Goal: Check status

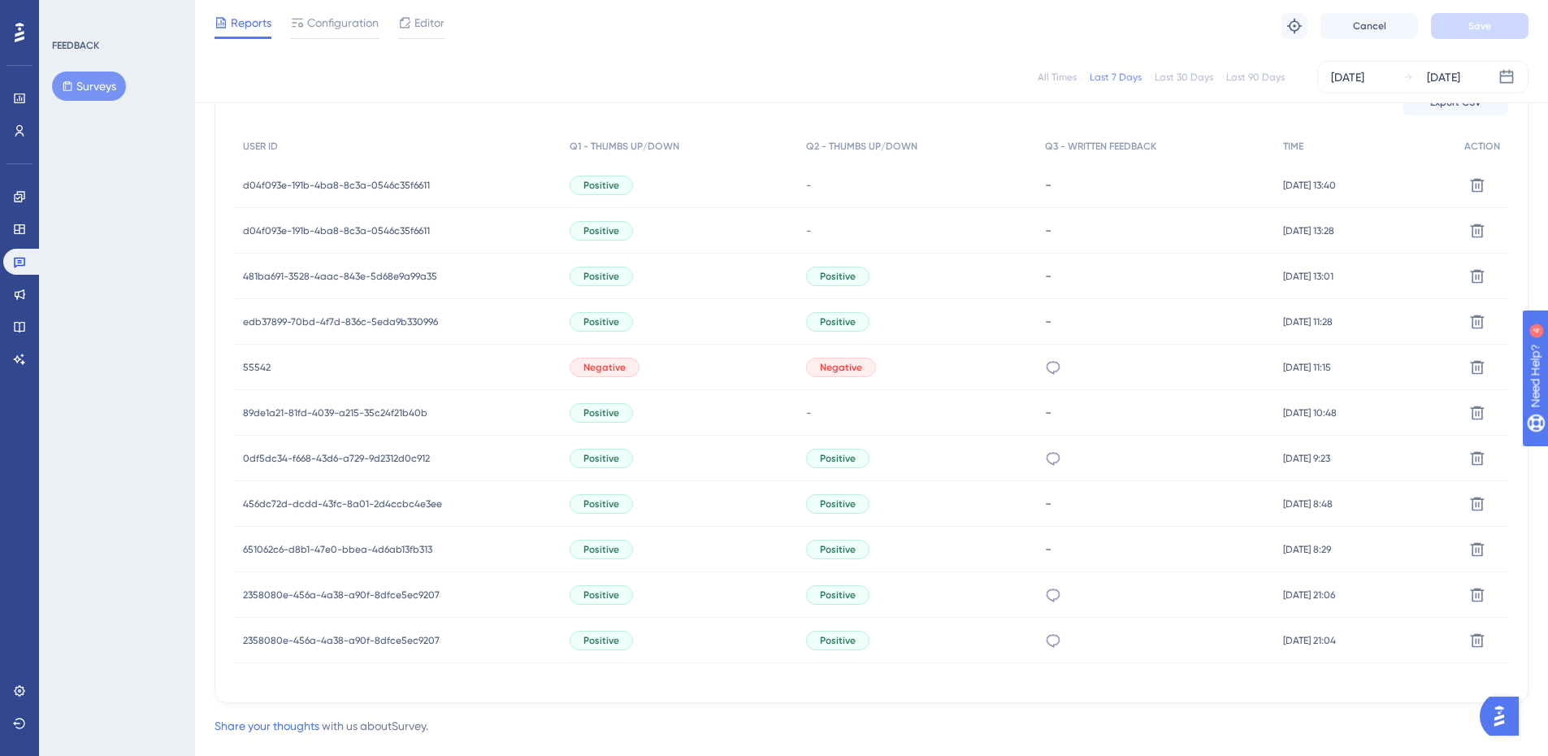
scroll to position [527, 0]
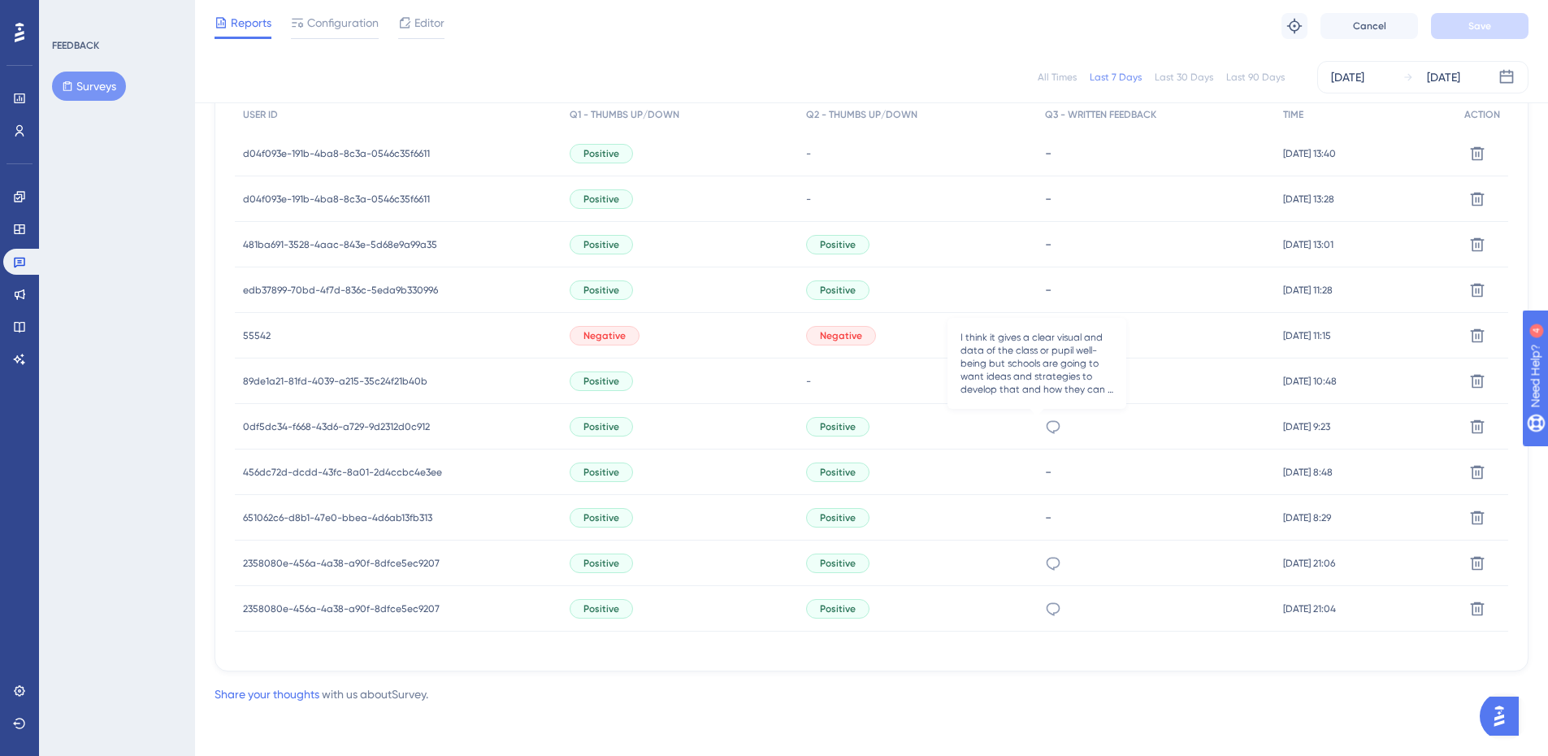
click at [1045, 424] on icon at bounding box center [1053, 426] width 16 height 16
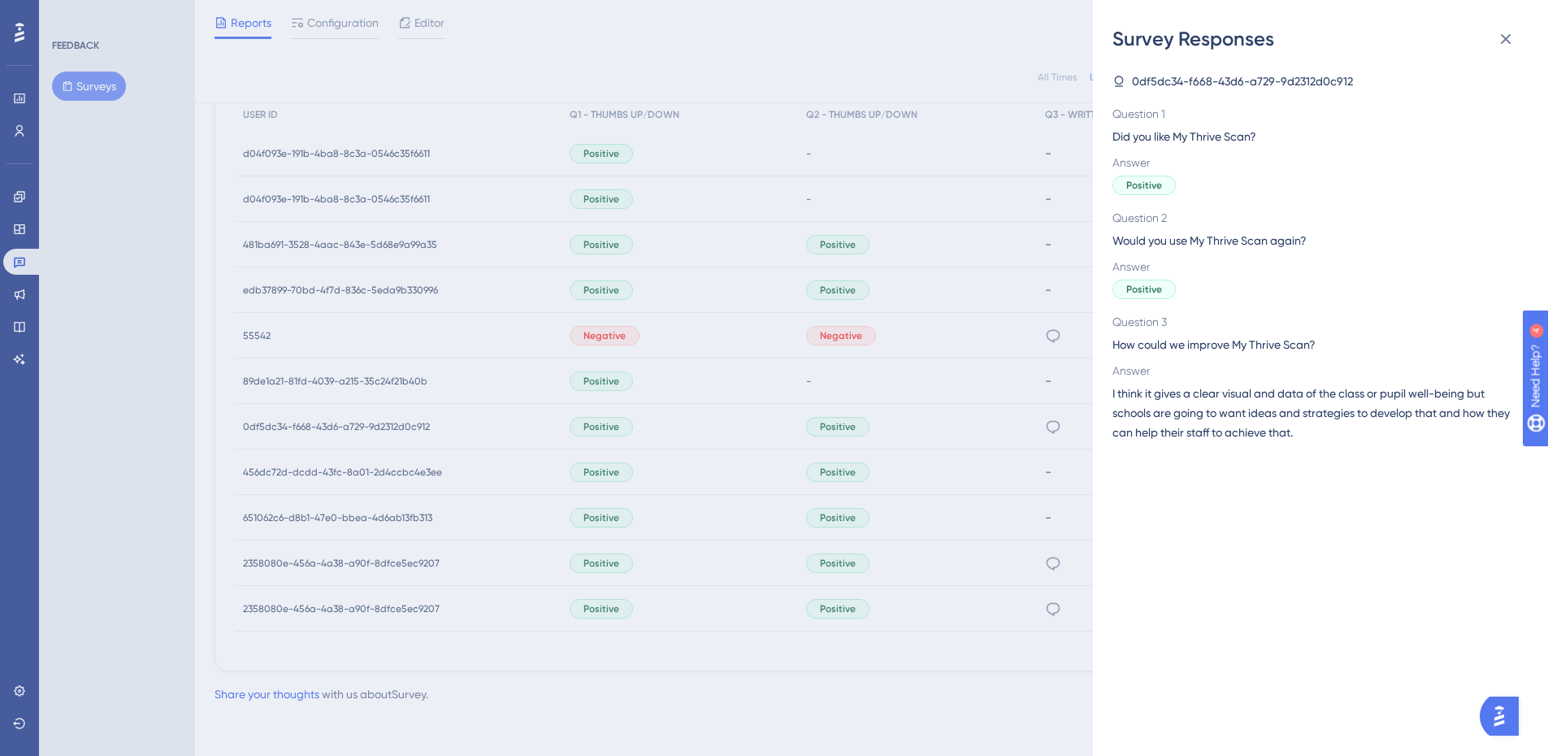
click at [1056, 569] on div "Survey Responses 0df5dc34-f668-43d6-a729-9d2312d0c912 Question 1 Did you like M…" at bounding box center [774, 378] width 1548 height 756
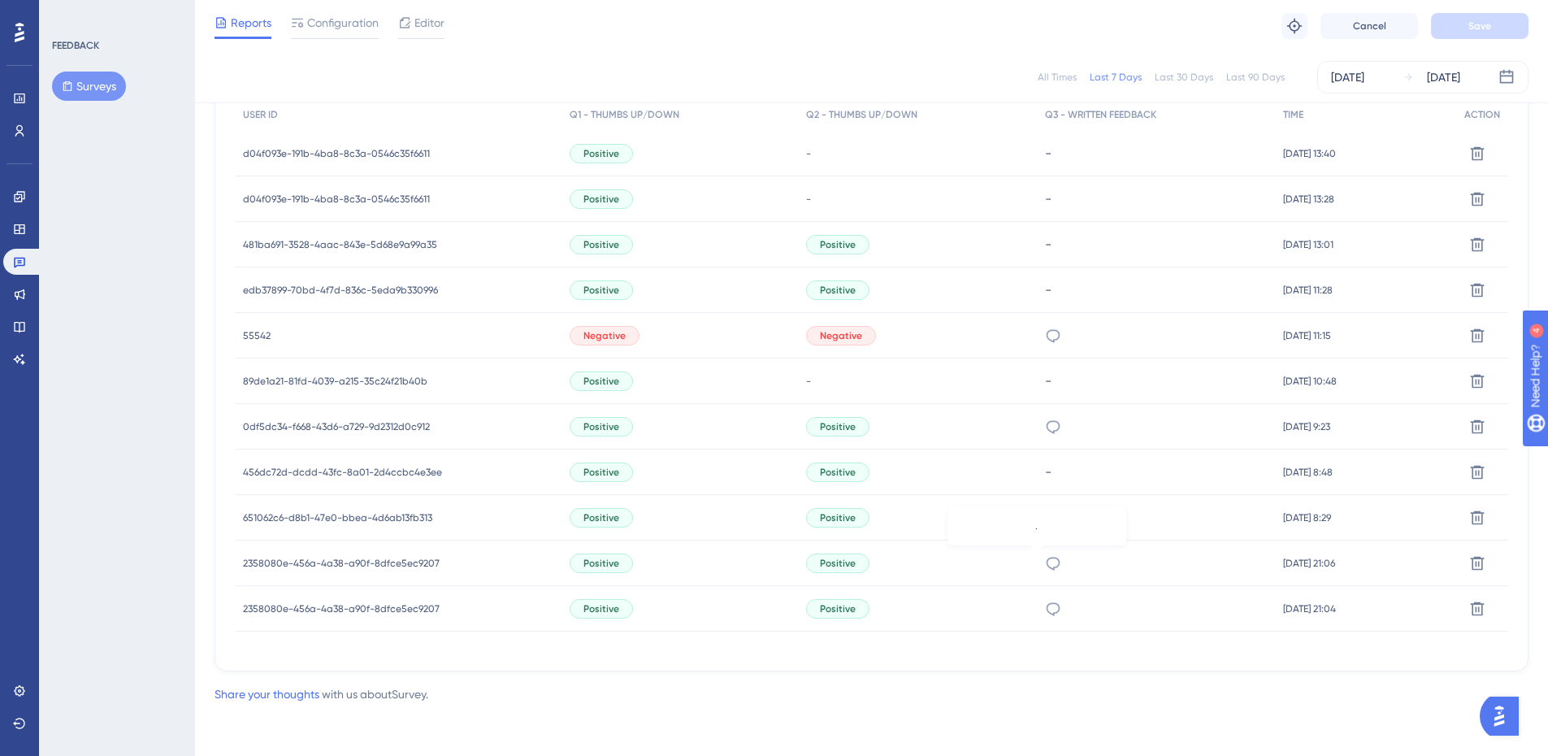
click at [1045, 569] on icon at bounding box center [1053, 563] width 16 height 16
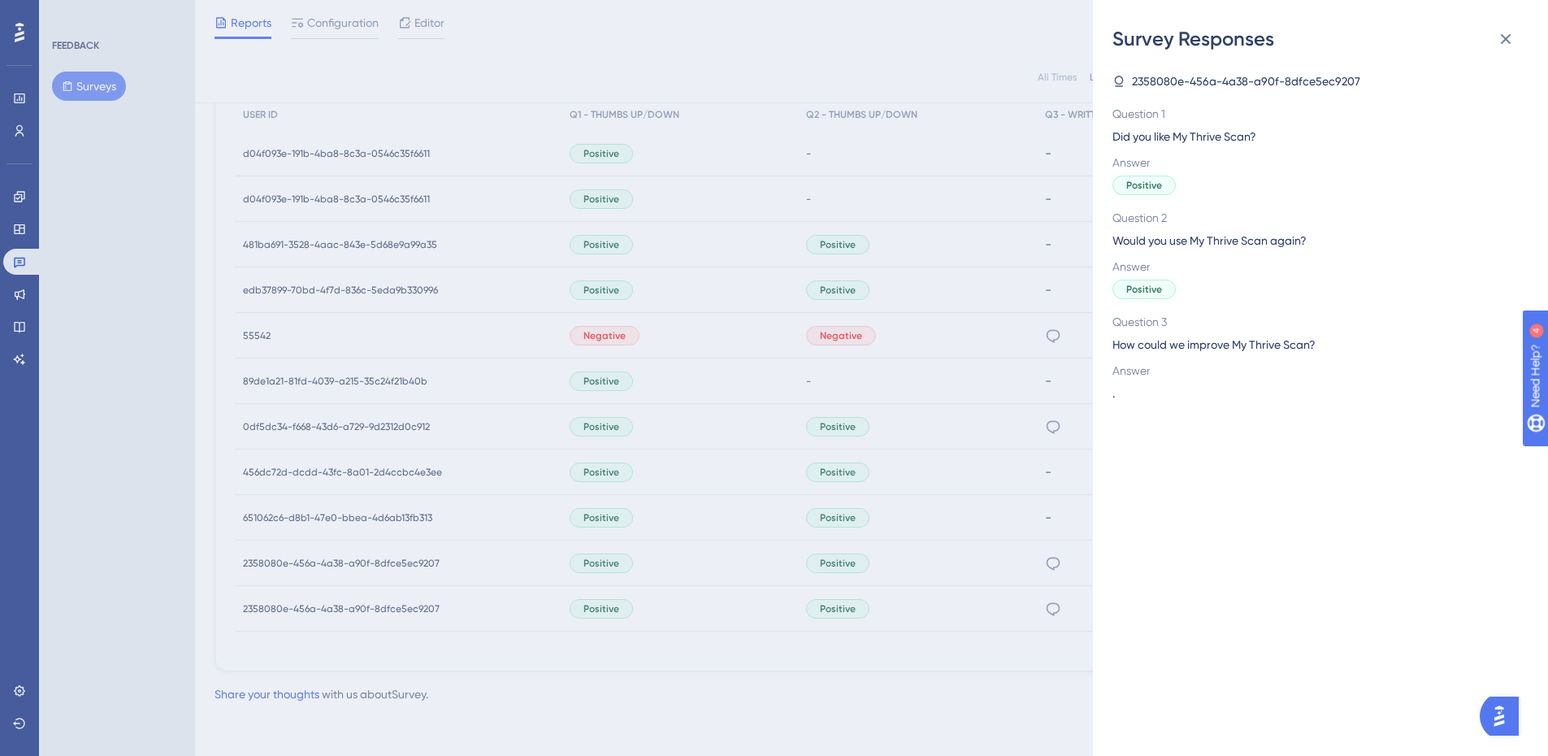
click at [1039, 601] on div "Survey Responses 2358080e-456a-4a38-a90f-8dfce5ec9207 Question 1 Did you like M…" at bounding box center [774, 378] width 1548 height 756
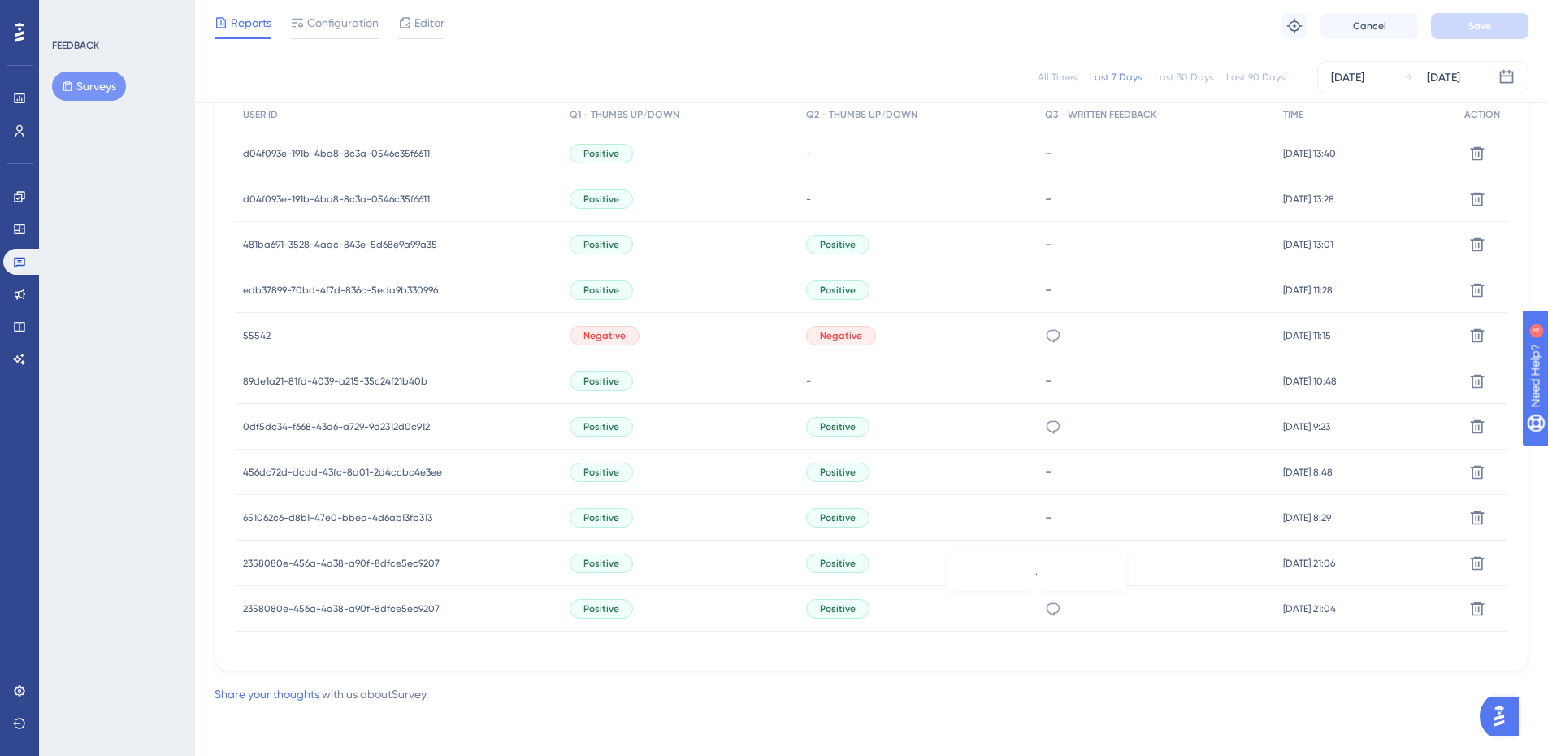
click at [1045, 605] on icon at bounding box center [1053, 608] width 16 height 16
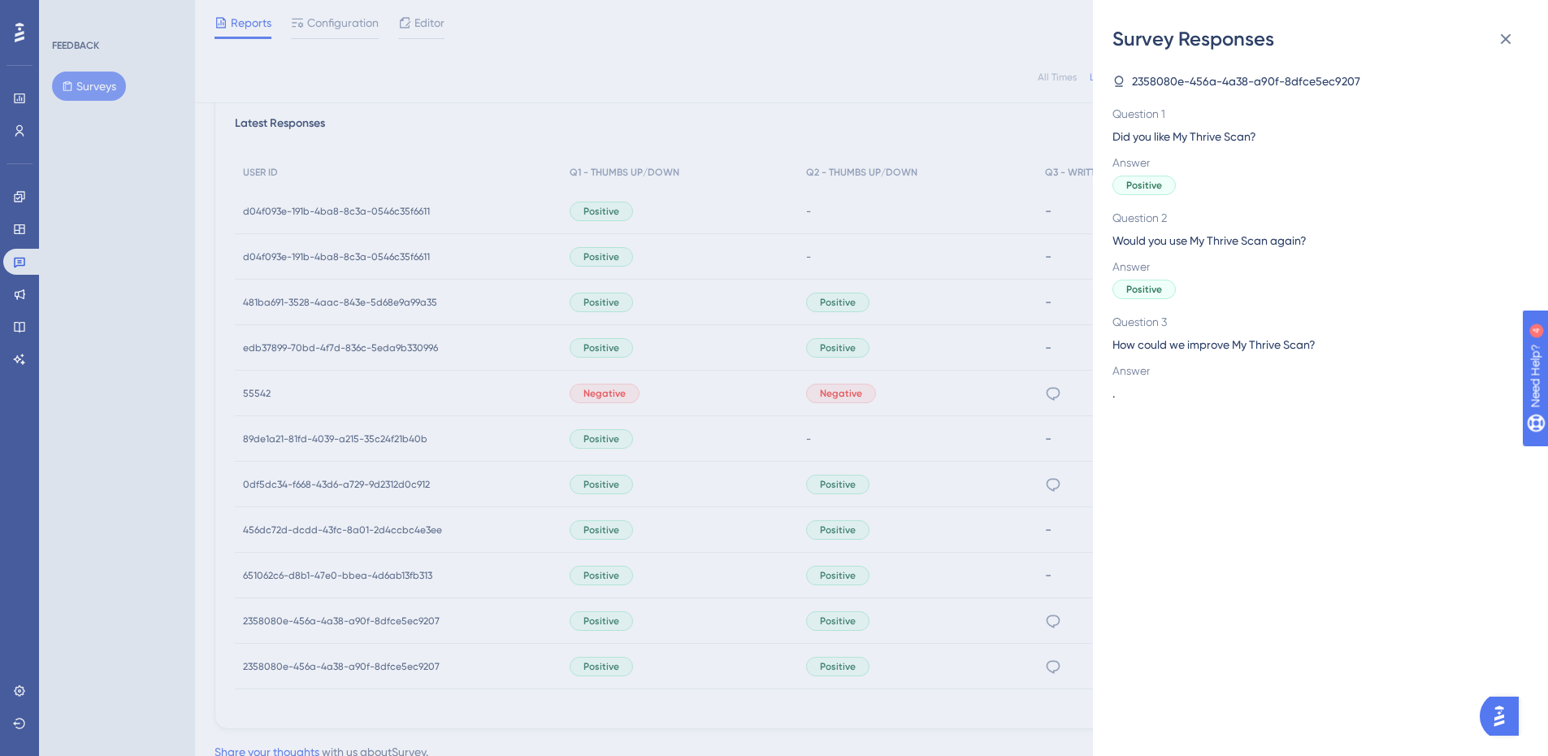
scroll to position [445, 0]
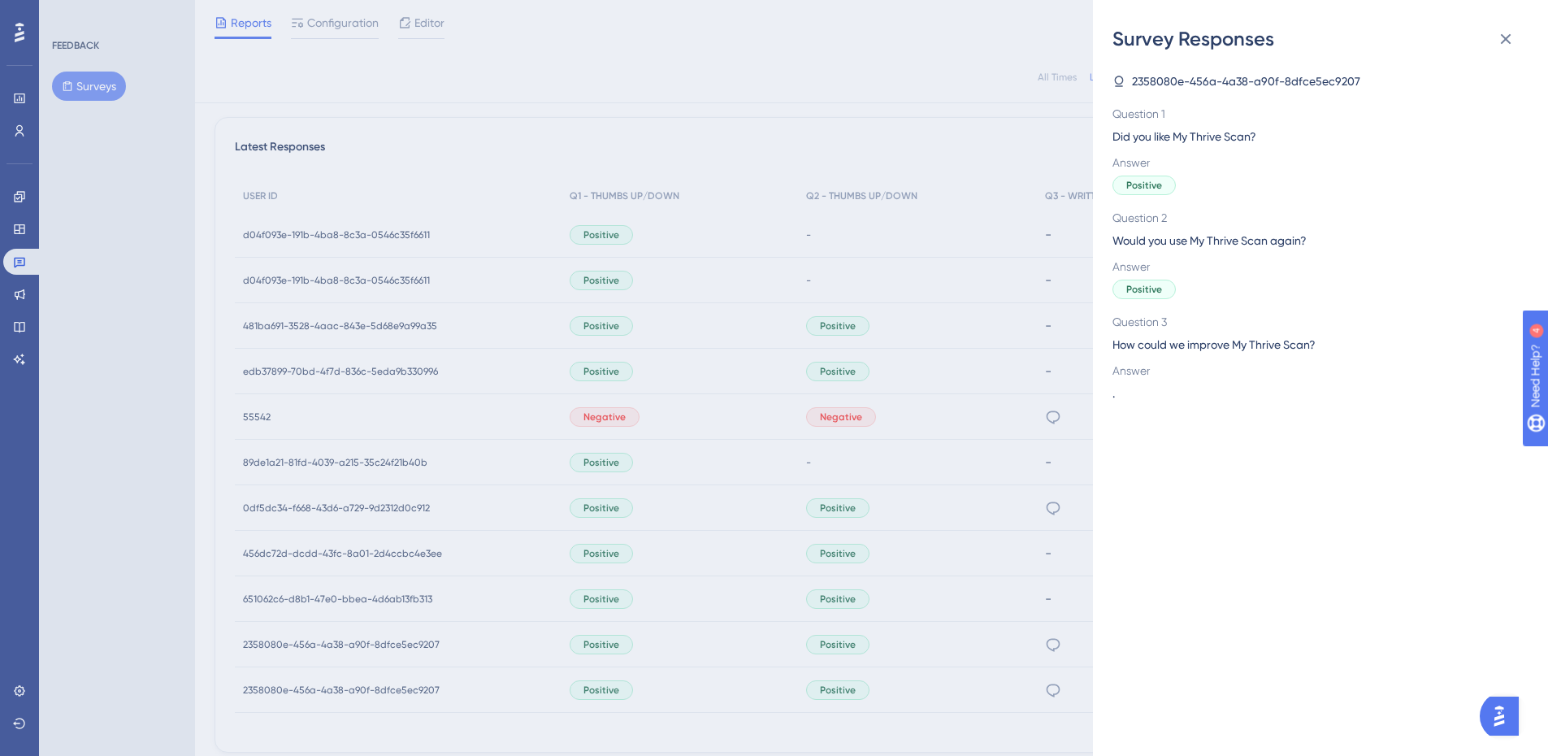
click at [1045, 423] on div "Survey Responses 2358080e-456a-4a38-a90f-8dfce5ec9207 Question 1 Did you like M…" at bounding box center [774, 378] width 1548 height 756
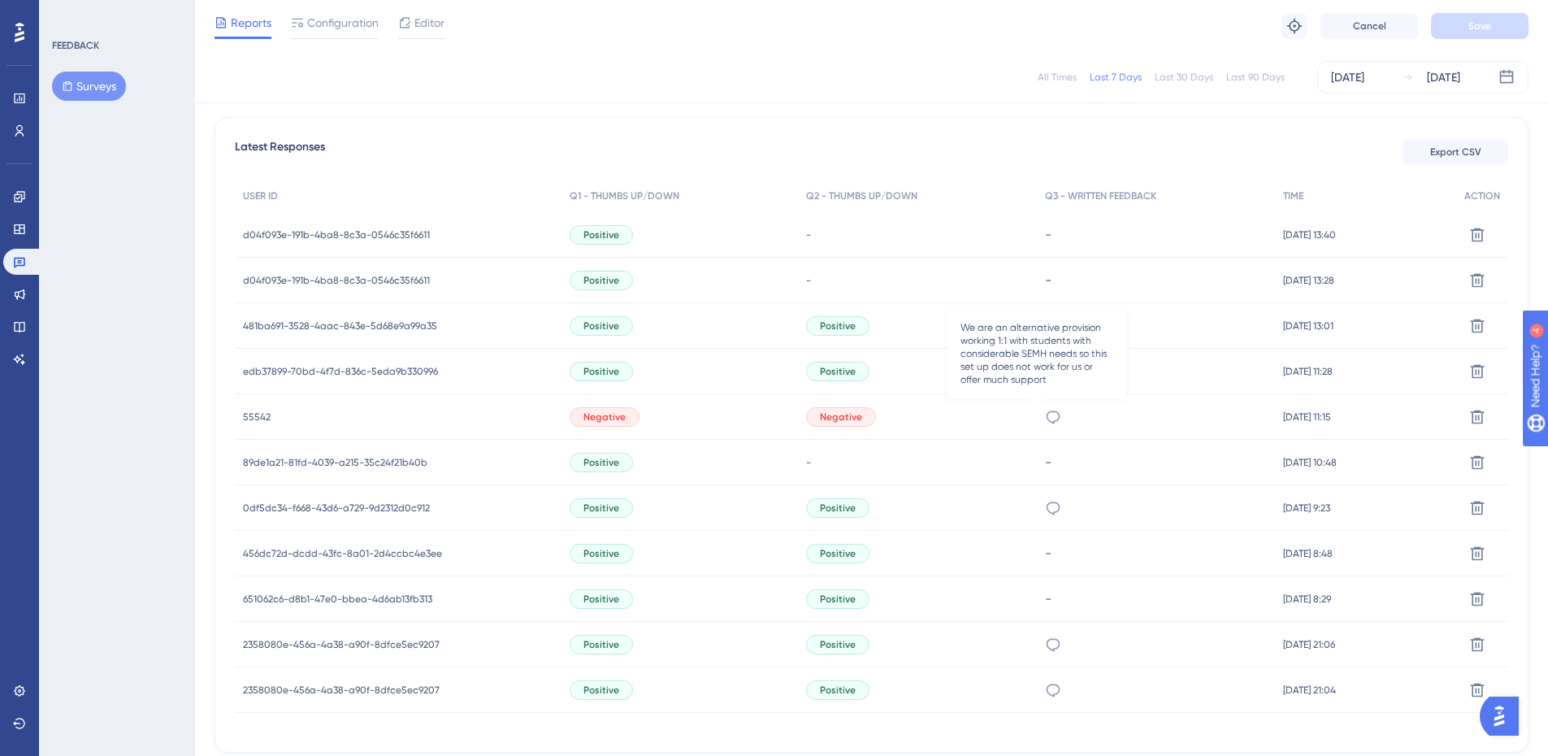
click at [1046, 422] on icon at bounding box center [1053, 416] width 14 height 13
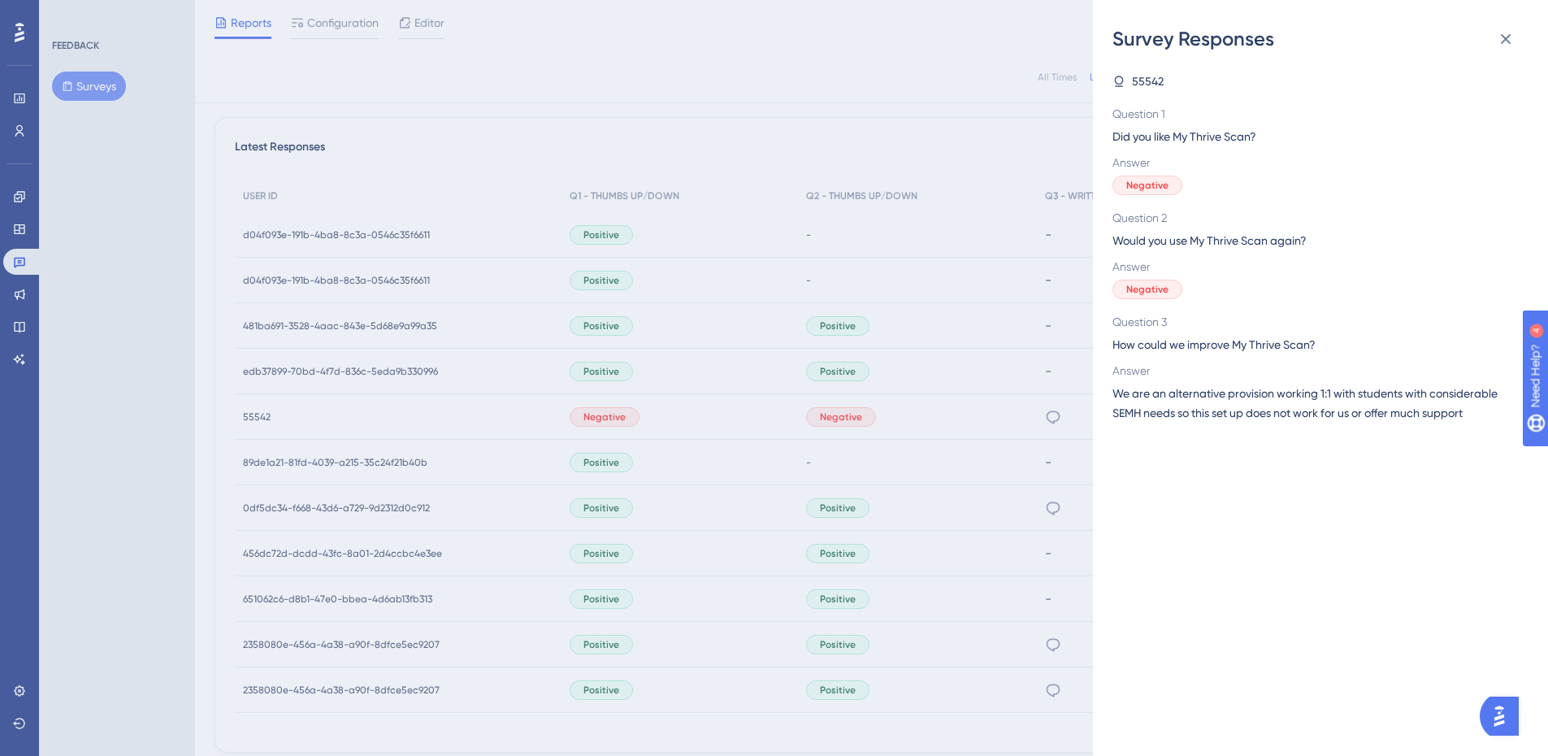
drag, startPoint x: 745, startPoint y: 372, endPoint x: 761, endPoint y: 371, distance: 15.5
click at [745, 373] on div "Survey Responses 55542 Question 1 Did you like My Thrive Scan? Answer Negative …" at bounding box center [774, 378] width 1548 height 756
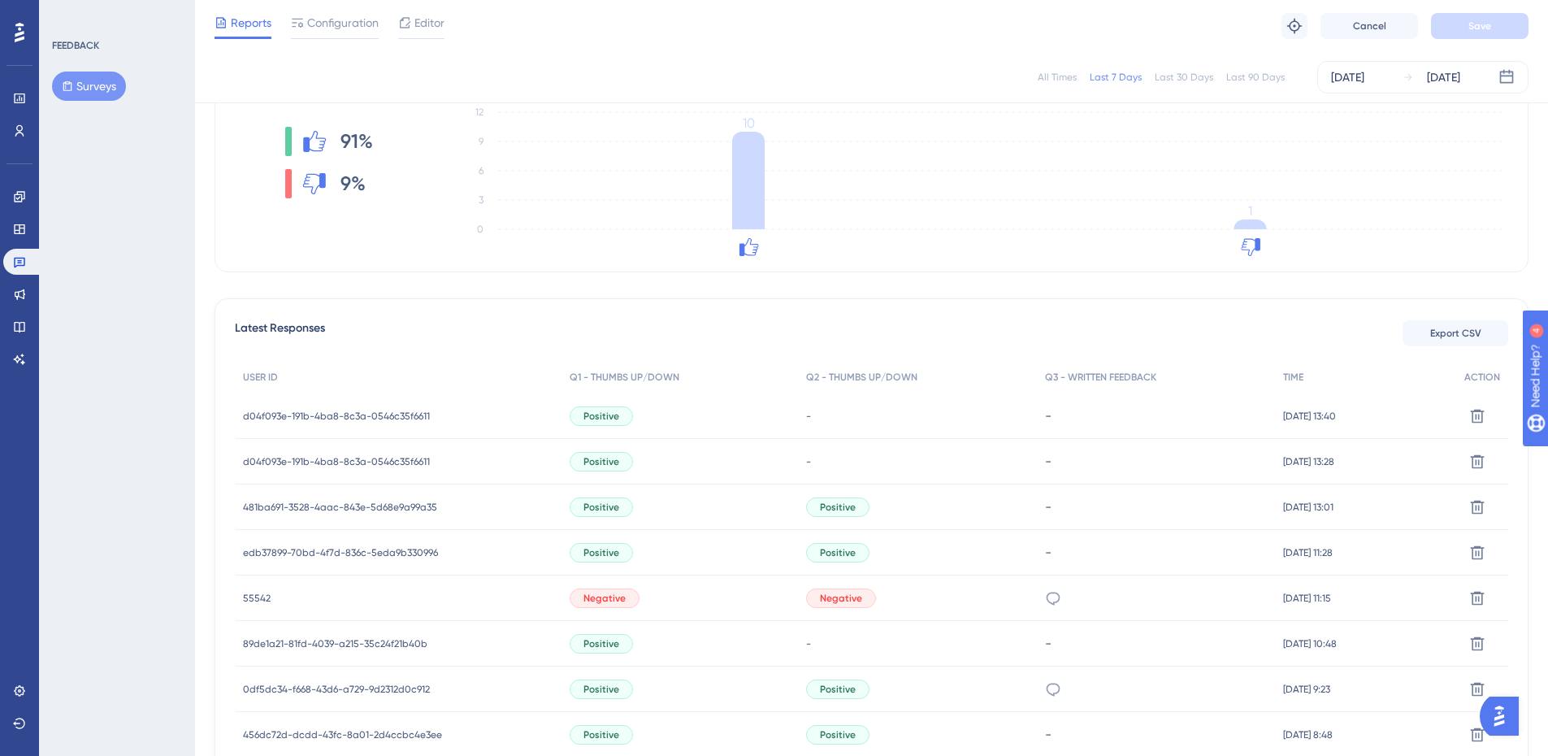
scroll to position [0, 0]
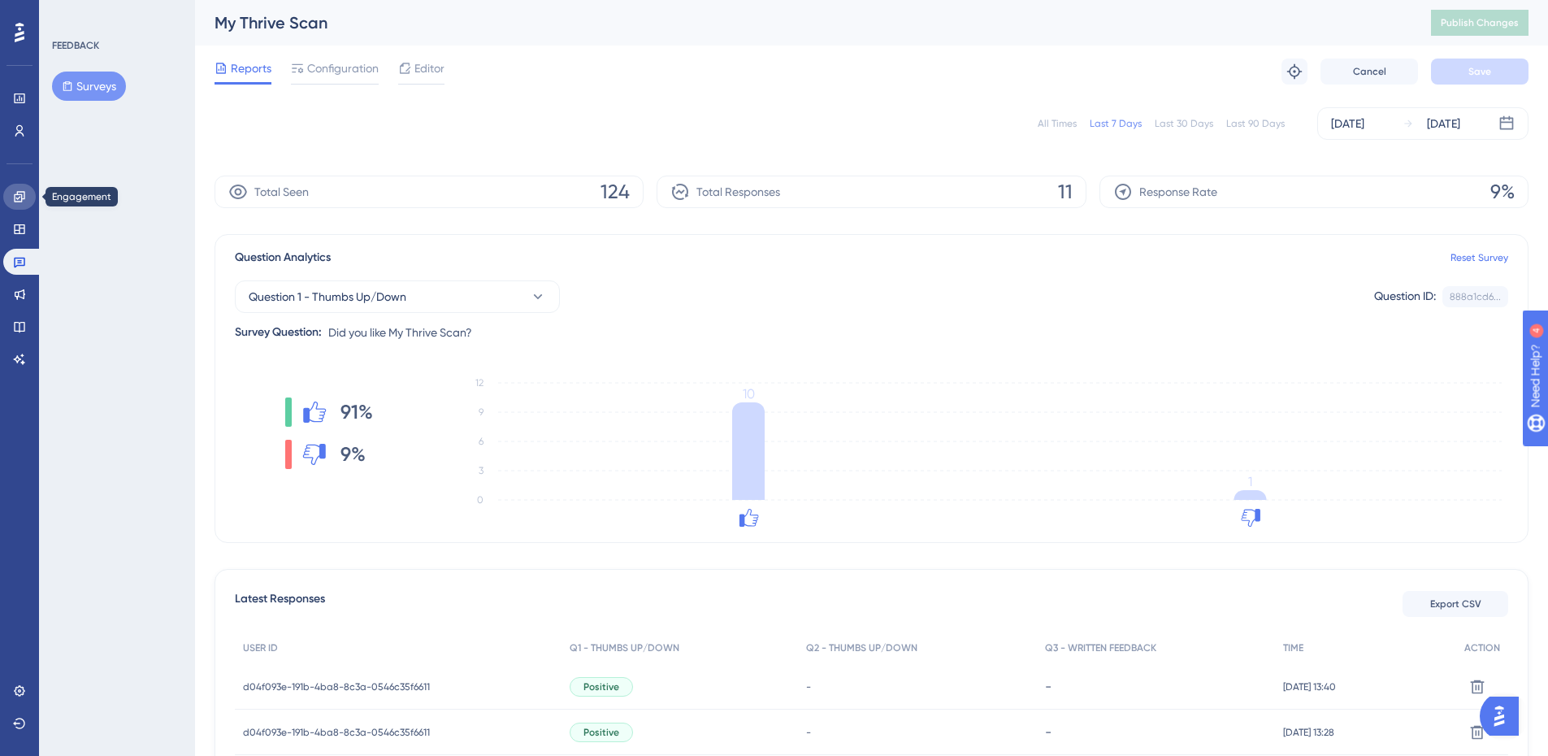
click at [14, 197] on icon at bounding box center [19, 196] width 13 height 13
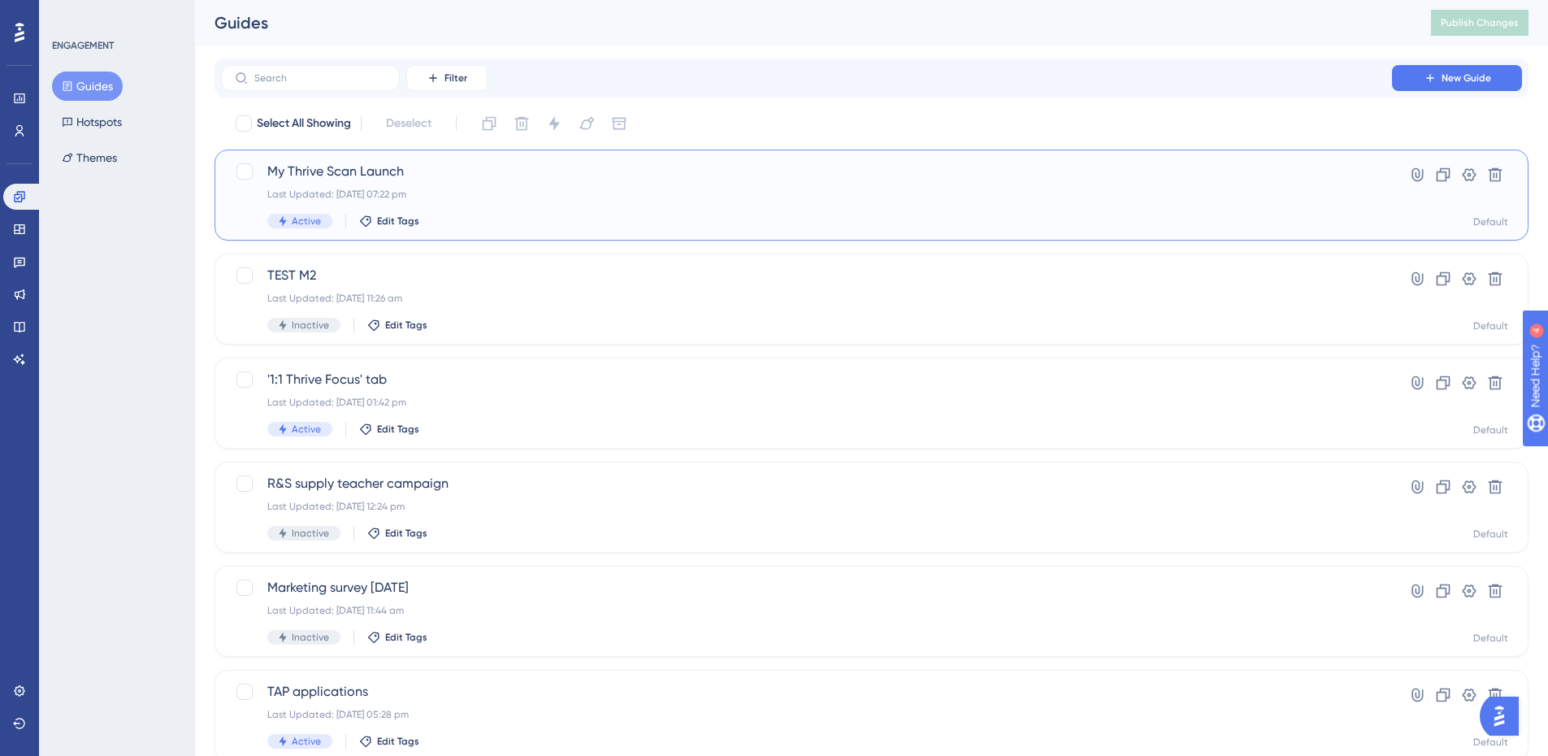
click at [312, 179] on span "My Thrive Scan Launch" at bounding box center [806, 172] width 1078 height 20
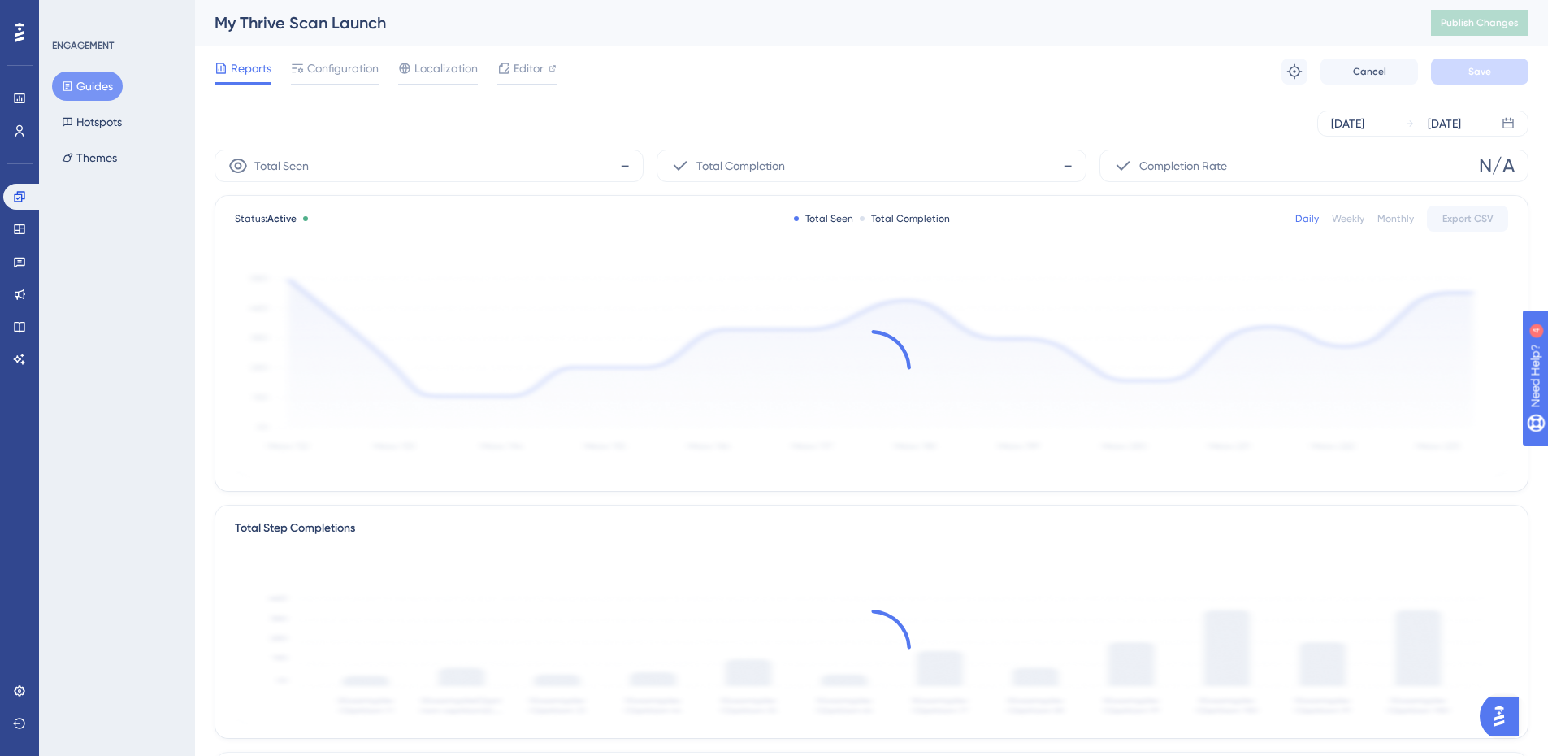
click at [312, 179] on div "Total Seen -" at bounding box center [429, 166] width 429 height 33
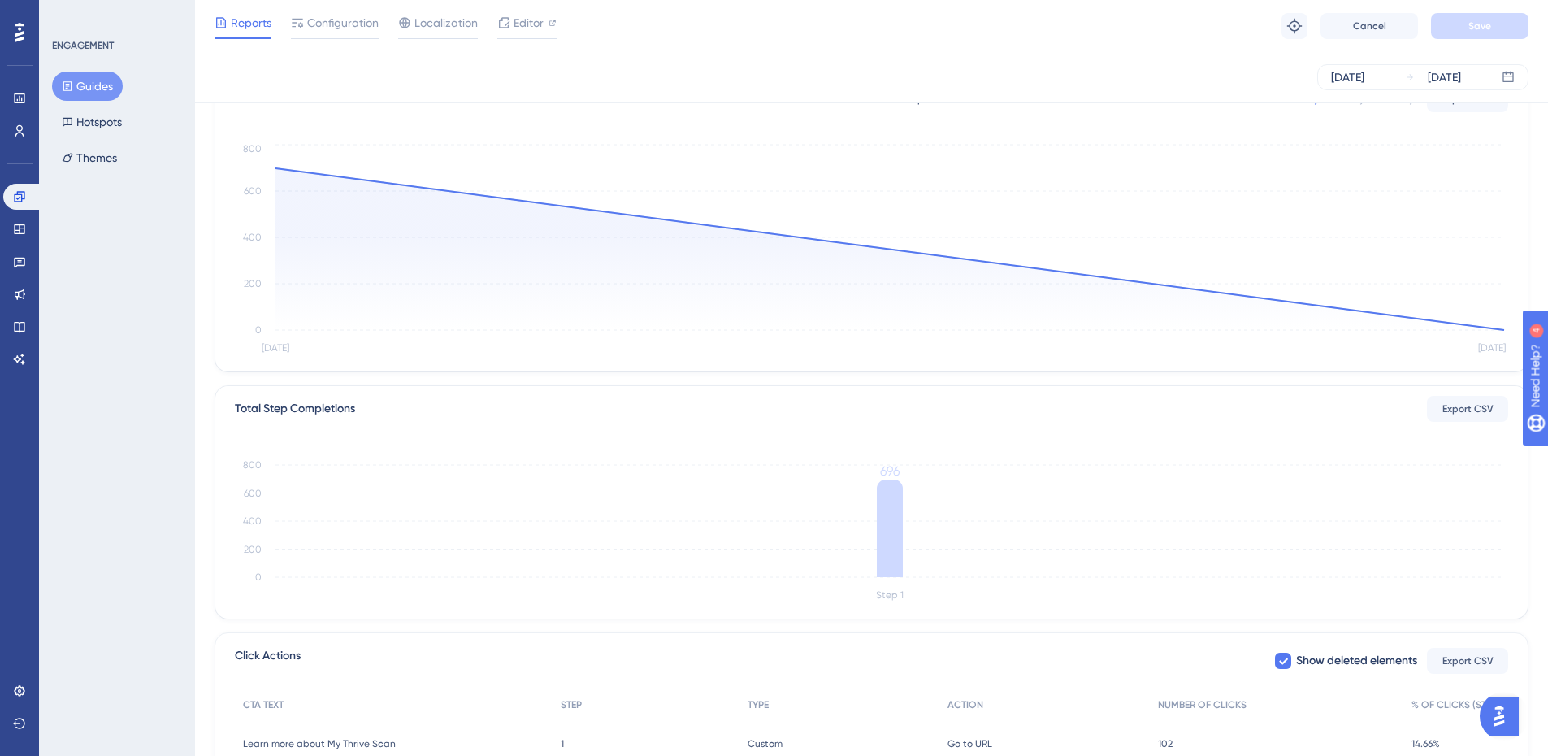
scroll to position [111, 0]
click at [1369, 310] on icon "[DATE] [DATE] 0 200 400 600 800" at bounding box center [871, 251] width 1273 height 218
click at [1505, 327] on icon "[DATE] [DATE] 0 200 400 600 800" at bounding box center [871, 251] width 1273 height 218
click at [1498, 332] on icon "[DATE] [DATE] 0 200 400 600 800" at bounding box center [871, 251] width 1273 height 218
click at [273, 169] on icon "[DATE] [DATE] 0 200 400 600 800" at bounding box center [871, 251] width 1273 height 218
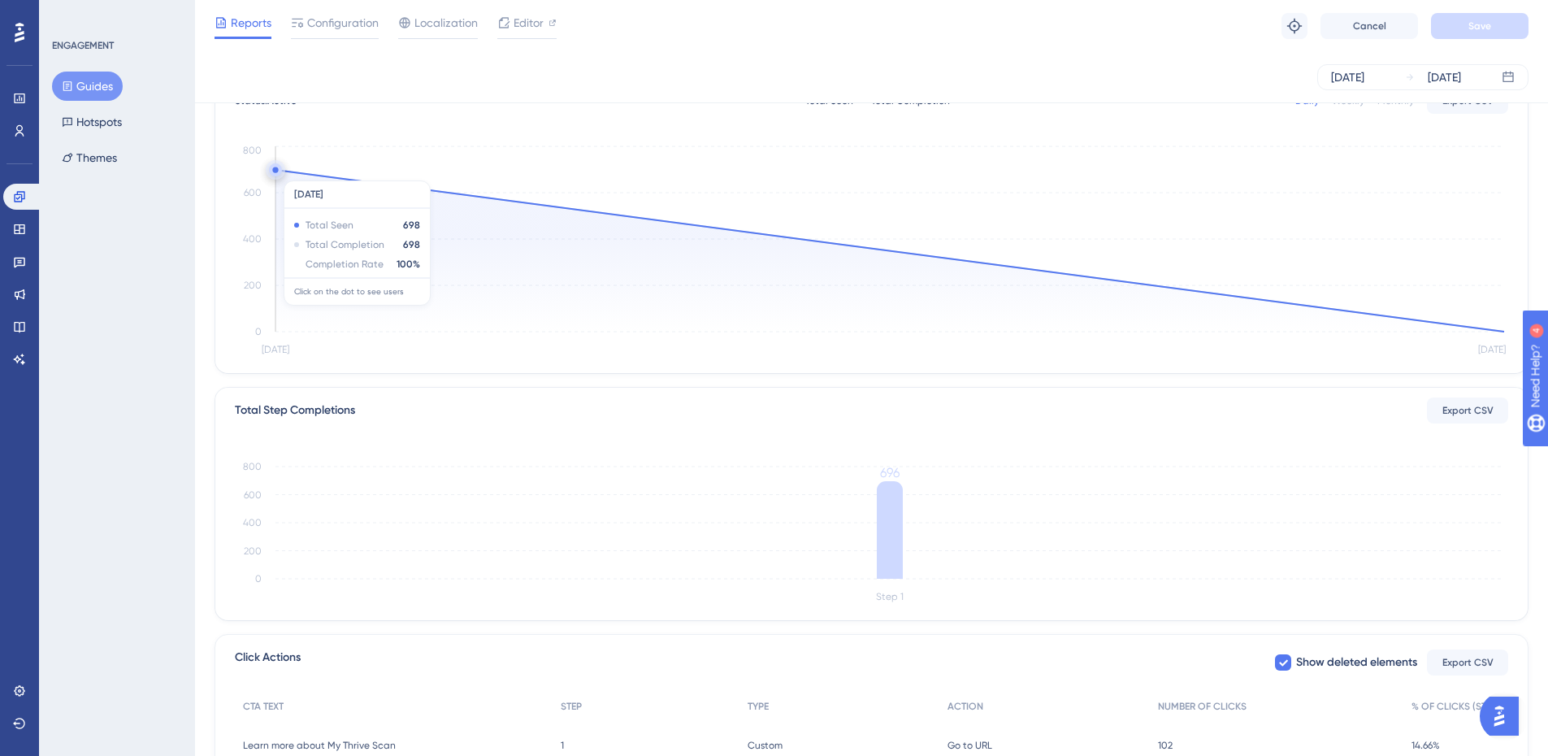
click at [279, 172] on circle at bounding box center [275, 169] width 13 height 13
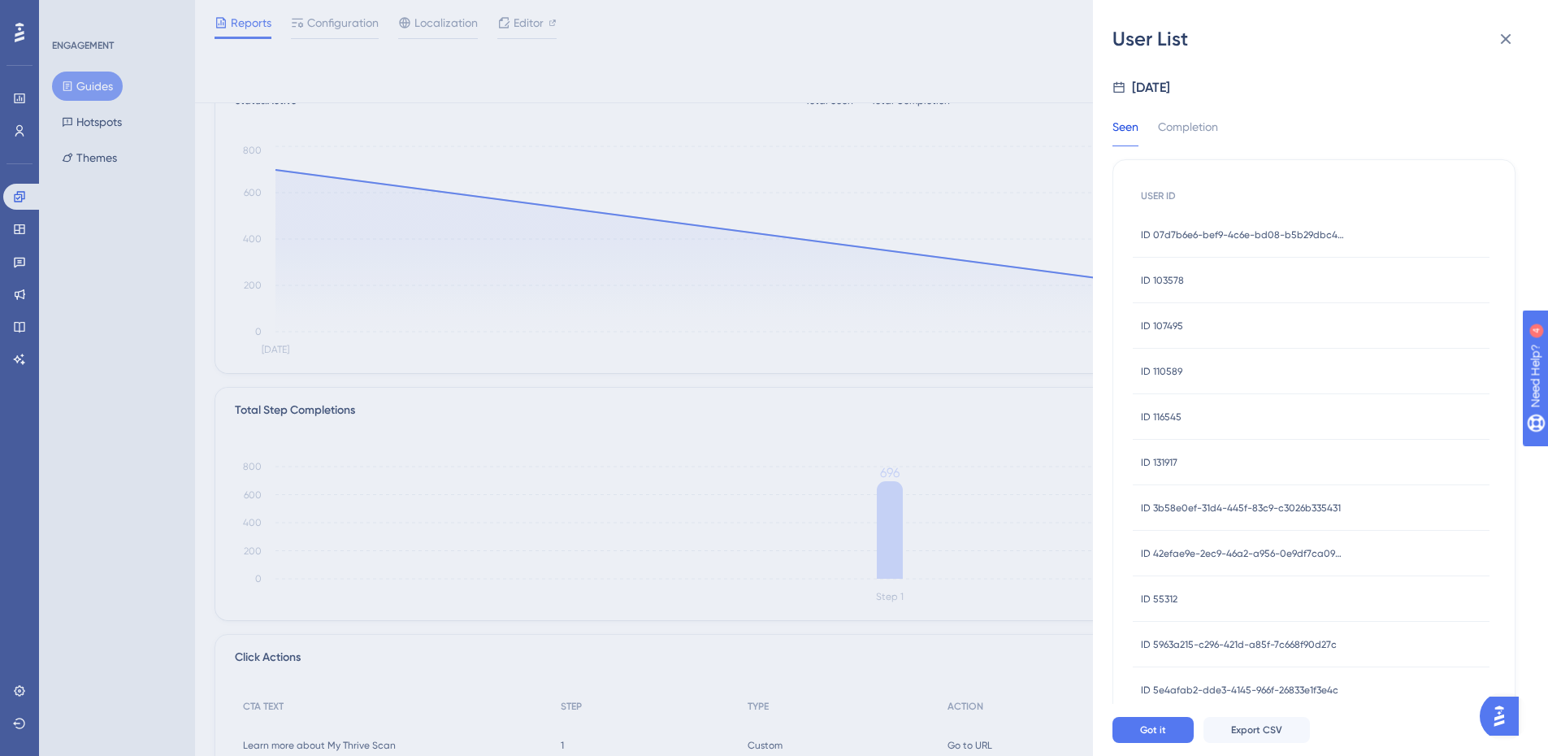
click at [1168, 414] on span "ID 116545" at bounding box center [1161, 416] width 41 height 13
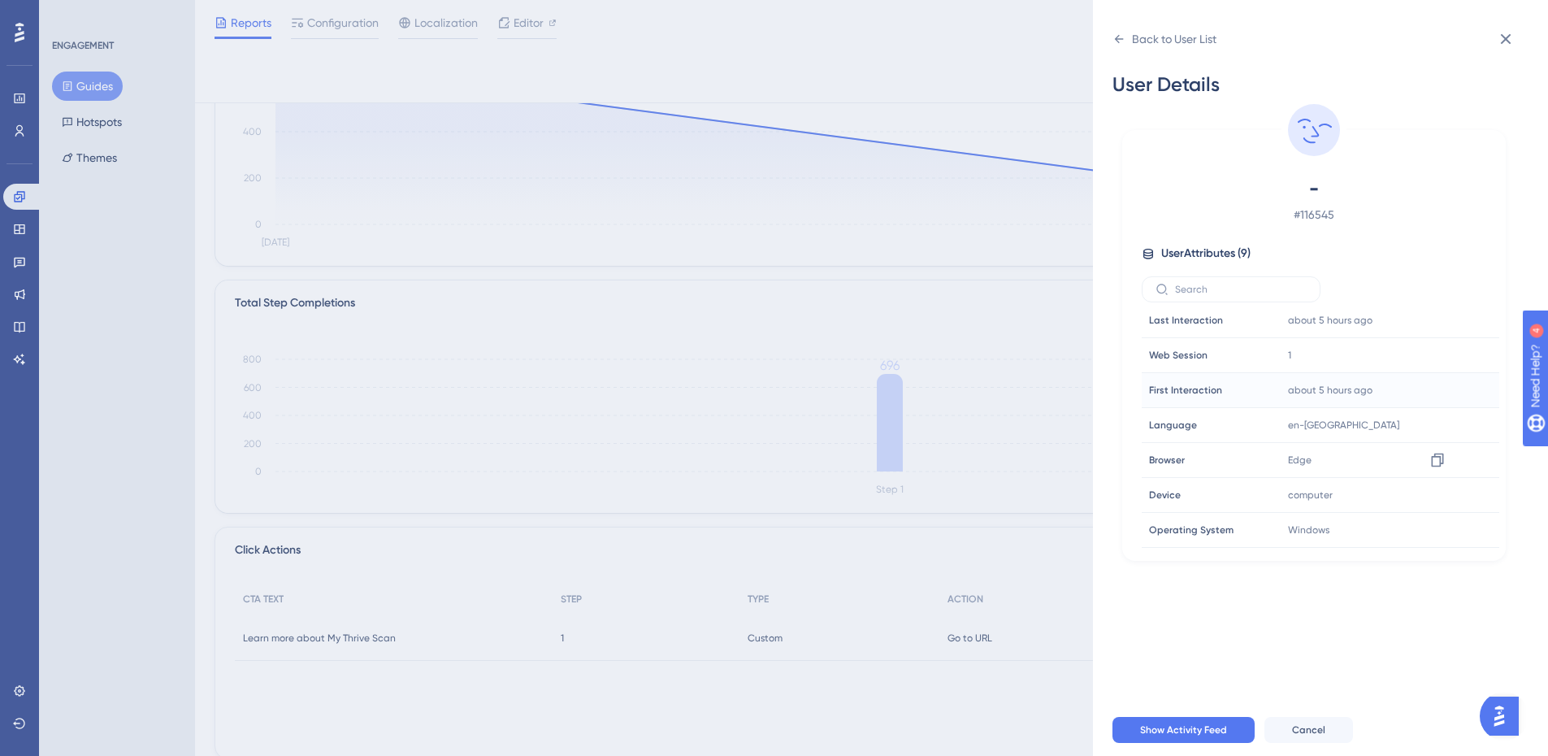
scroll to position [274, 0]
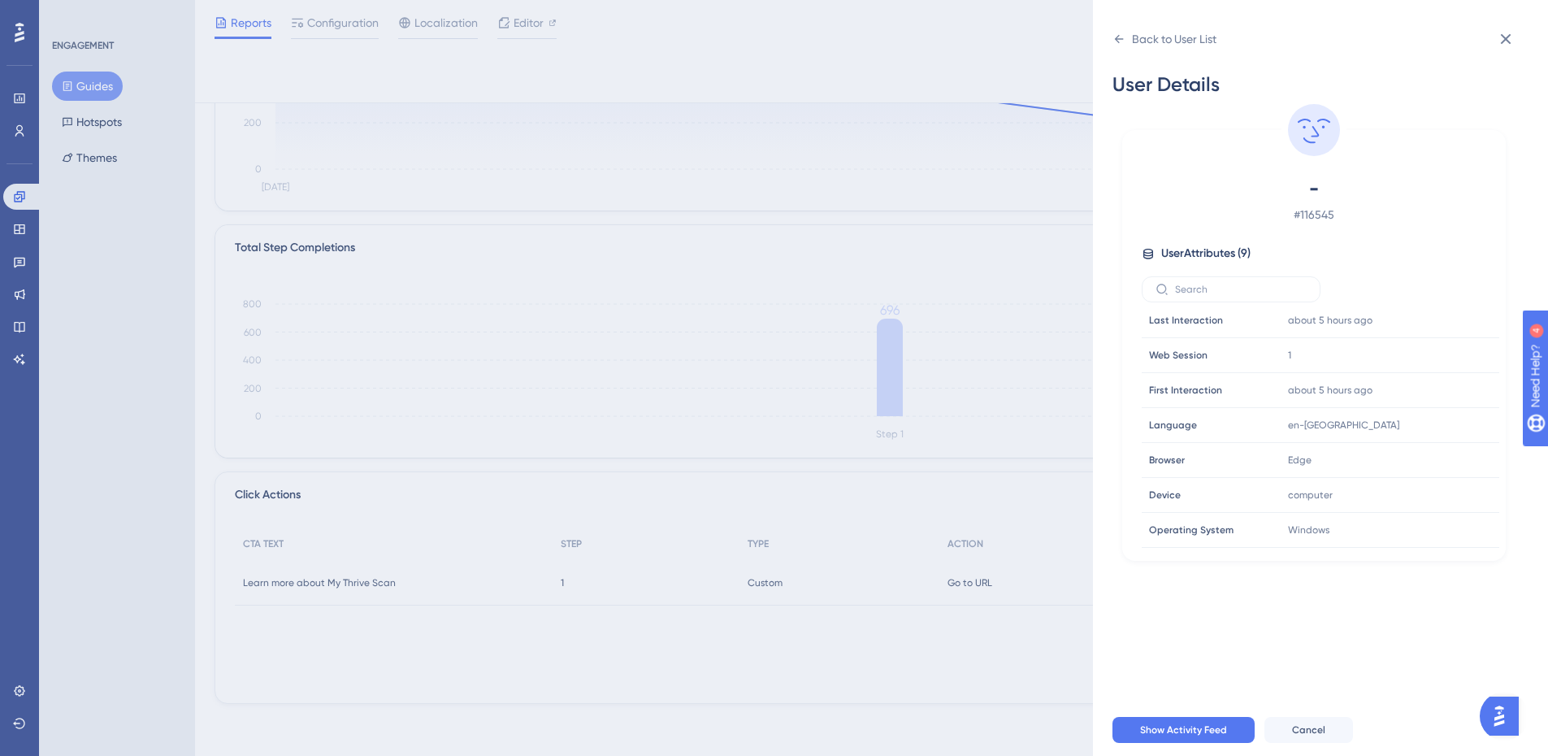
click at [938, 184] on div "Back to User List User Details - # 116545 User Attributes ( 9 ) Email Email - S…" at bounding box center [774, 378] width 1548 height 756
